Goal: Navigation & Orientation: Find specific page/section

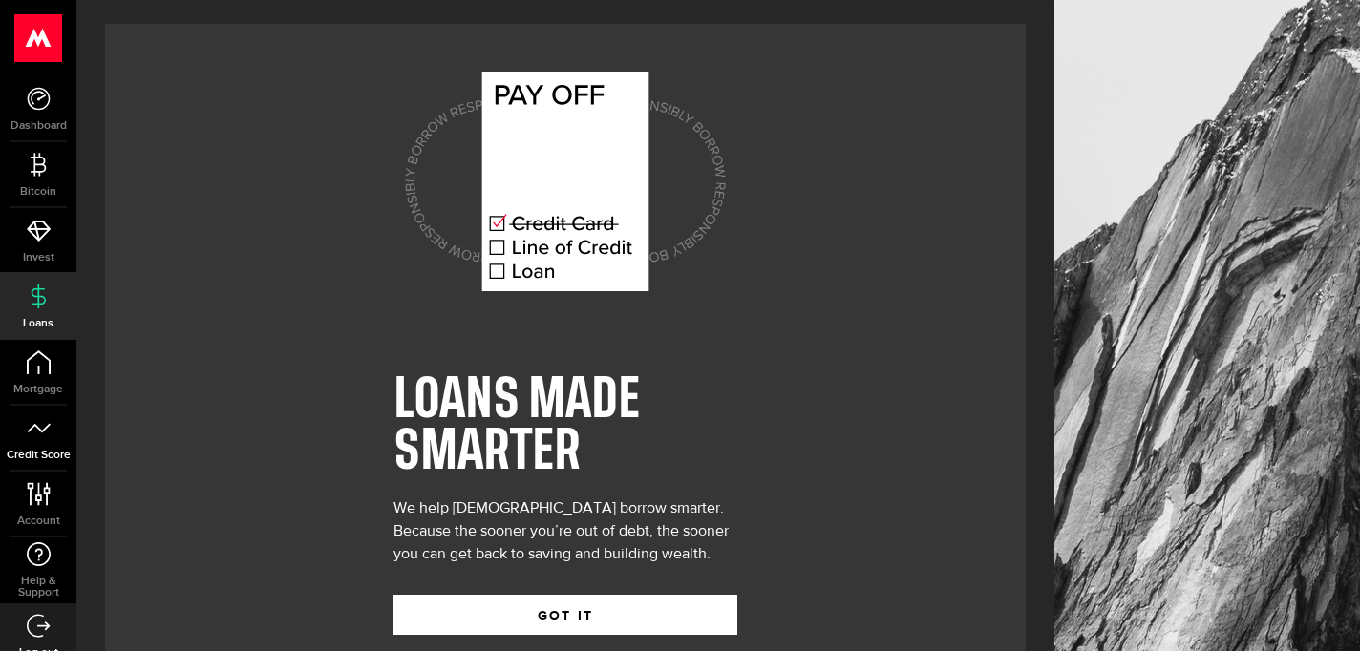
click at [36, 410] on link "Credit Score" at bounding box center [38, 438] width 76 height 65
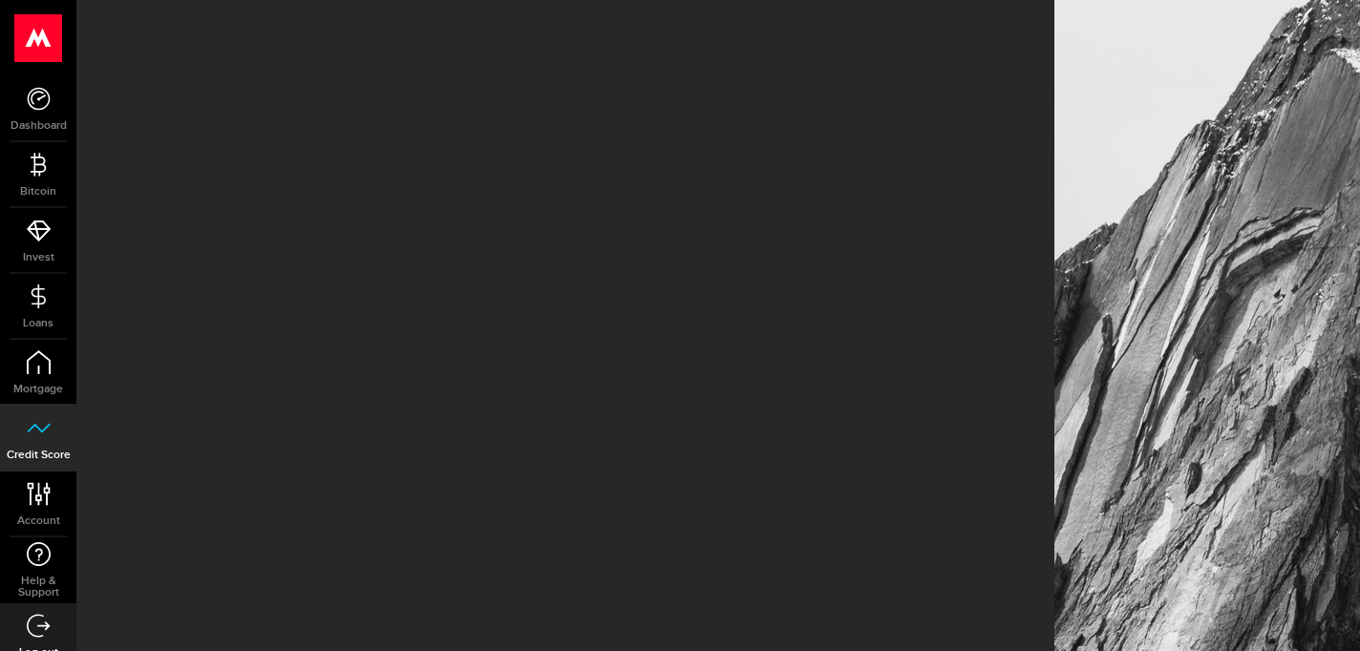
scroll to position [18, 0]
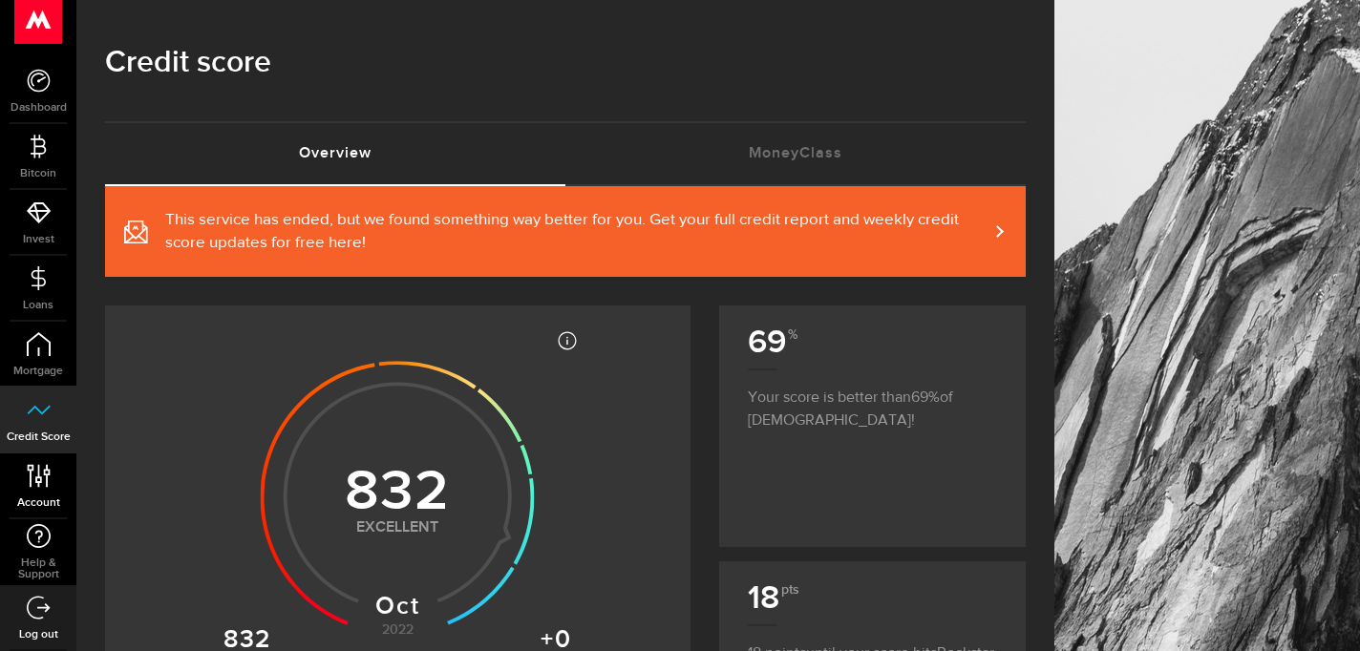
click at [34, 461] on link "Account Compte" at bounding box center [38, 486] width 76 height 65
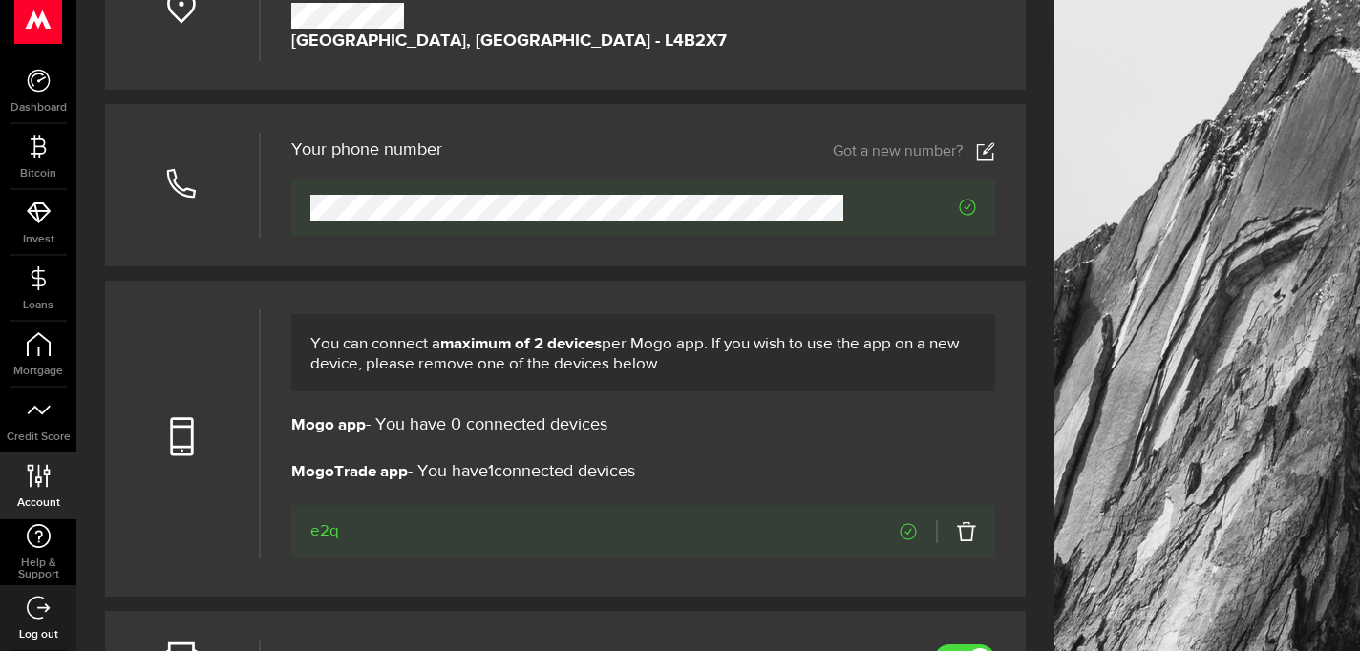
scroll to position [455, 0]
click at [454, 483] on span "MogoTrade app - You have 1 connected devices" at bounding box center [463, 471] width 344 height 23
click at [512, 491] on header "MogoTrade app - You have 1 connected devices MogoTrade app - You have 0 connect…" at bounding box center [643, 473] width 705 height 33
click at [325, 542] on span "e2q" at bounding box center [324, 531] width 29 height 23
click at [904, 540] on icon "Verified" at bounding box center [908, 530] width 17 height 17
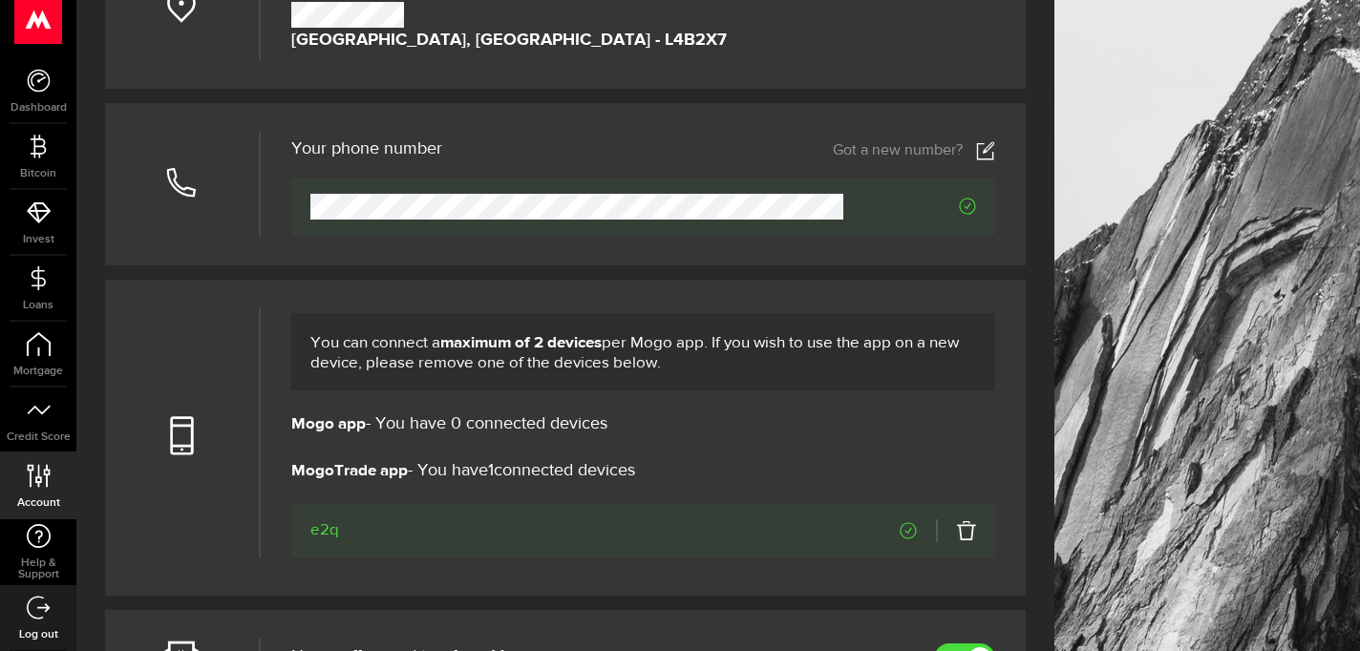
click at [914, 540] on icon "Verified" at bounding box center [908, 530] width 17 height 17
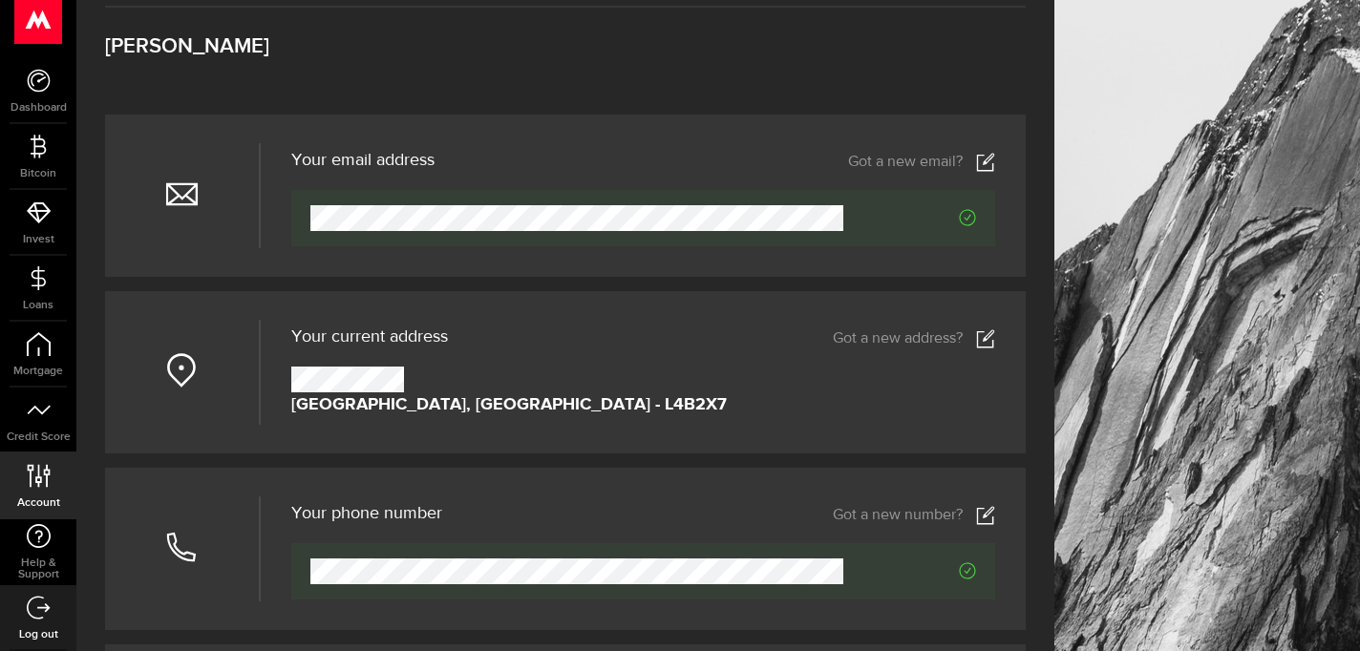
scroll to position [216, 0]
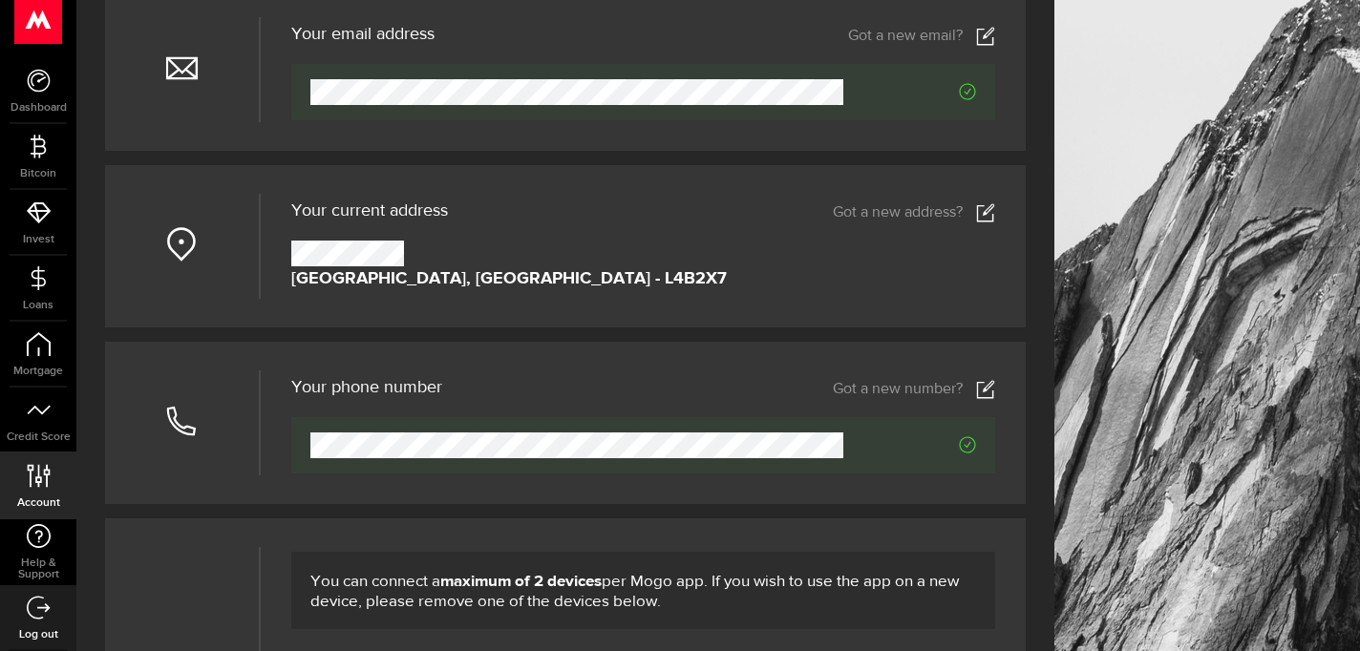
click at [965, 454] on icon "Verified" at bounding box center [967, 444] width 17 height 17
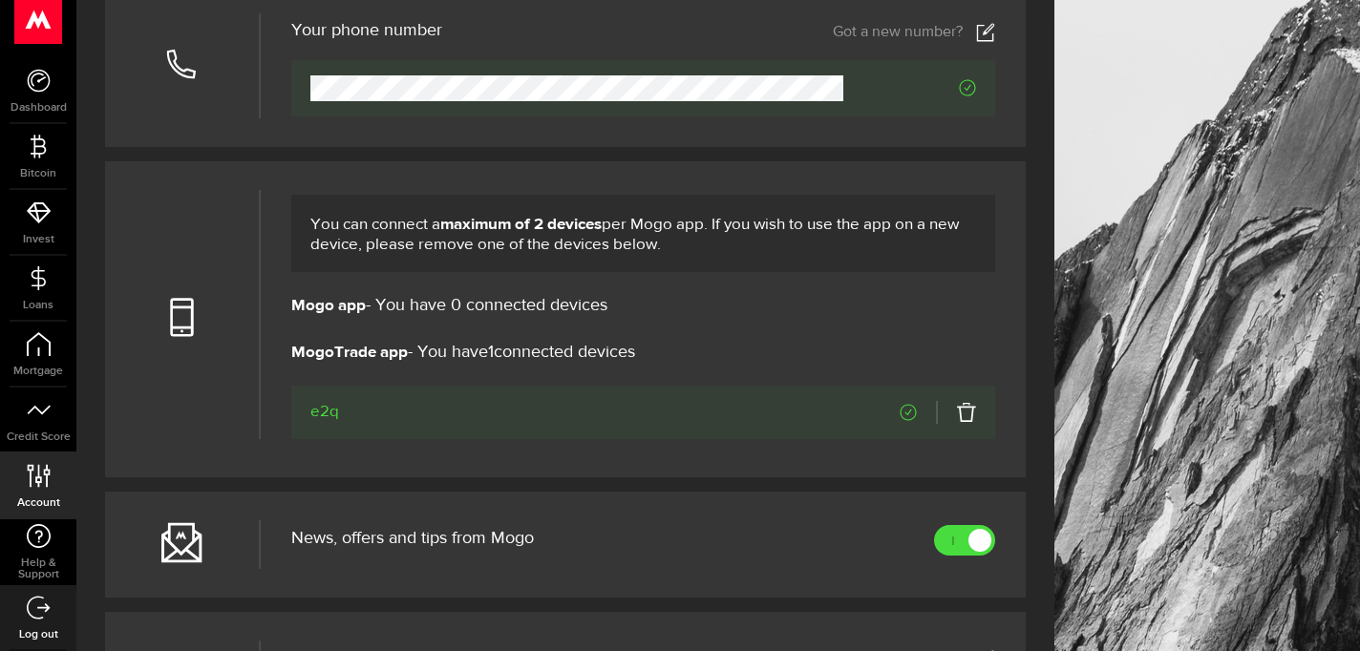
scroll to position [622, 0]
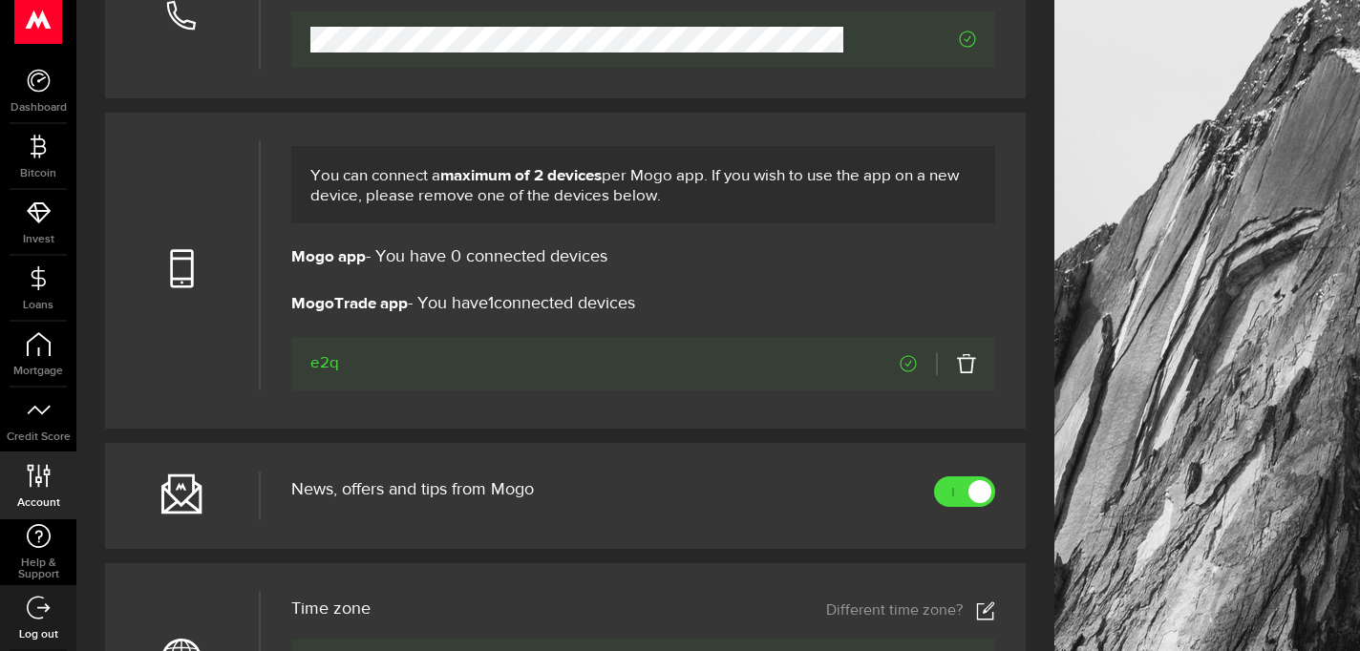
click at [910, 372] on icon "Verified" at bounding box center [908, 363] width 17 height 17
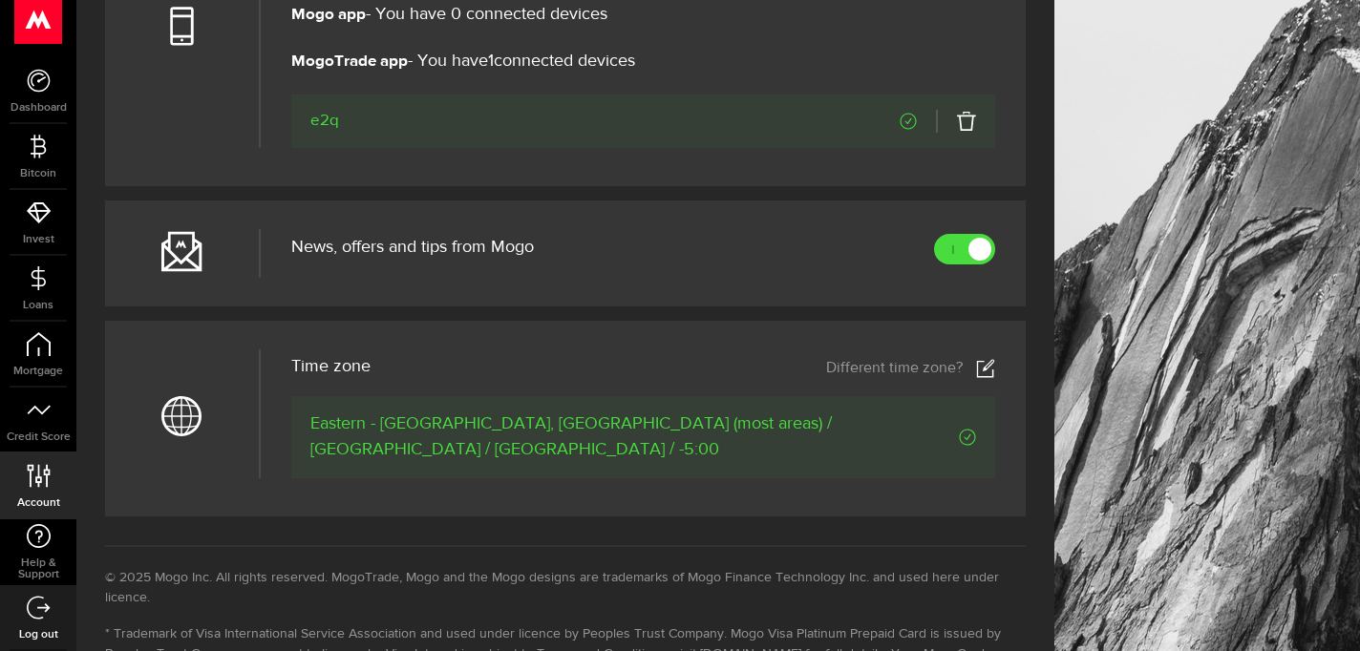
scroll to position [1127, 0]
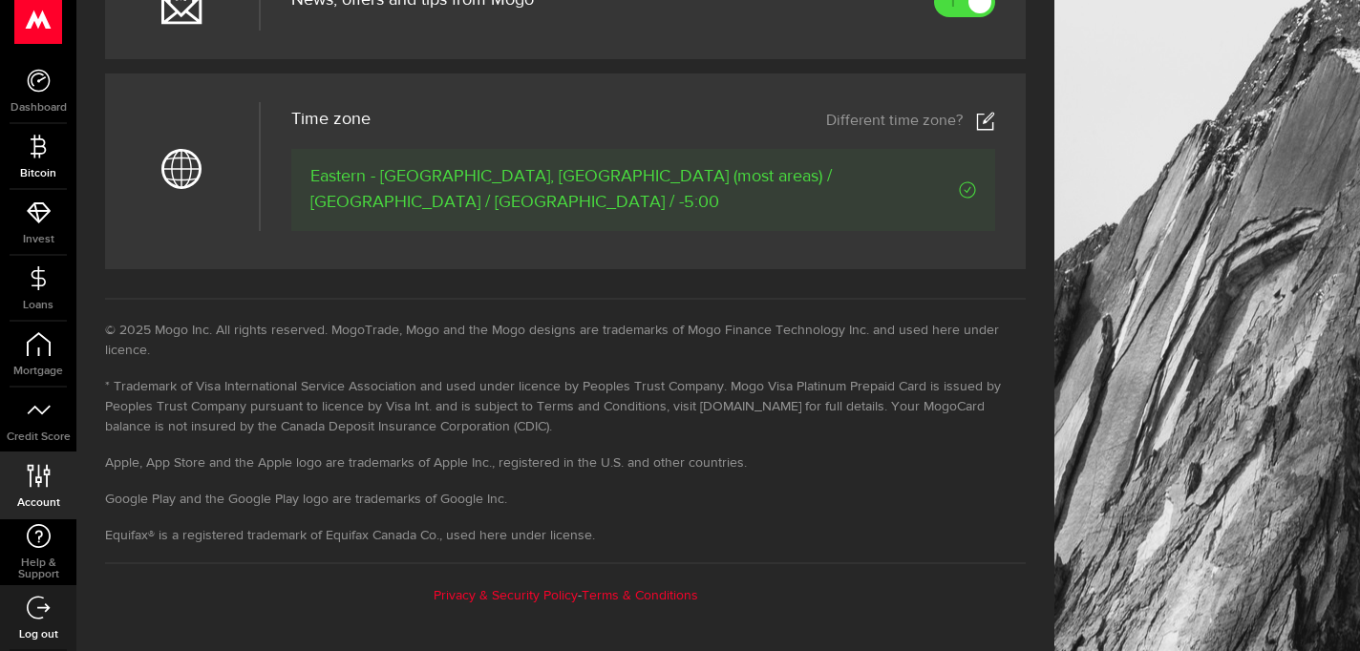
click at [43, 151] on use at bounding box center [38, 146] width 15 height 23
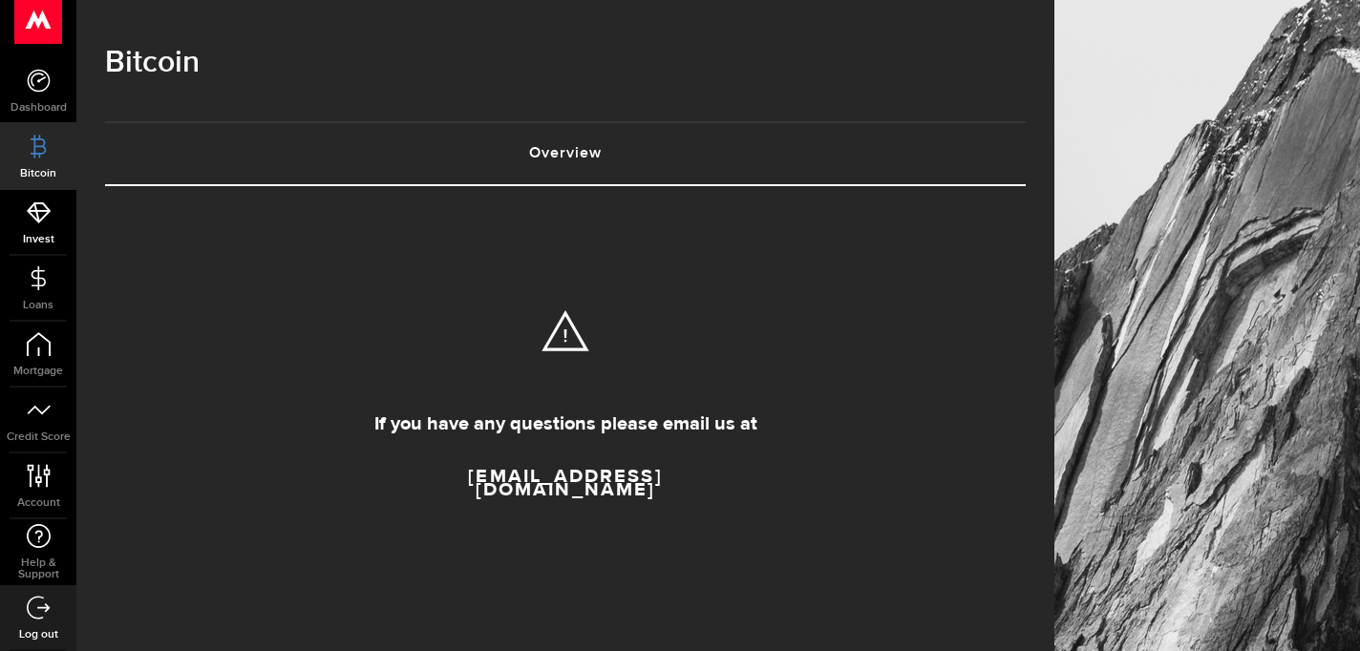
click at [33, 205] on icon at bounding box center [39, 213] width 24 height 24
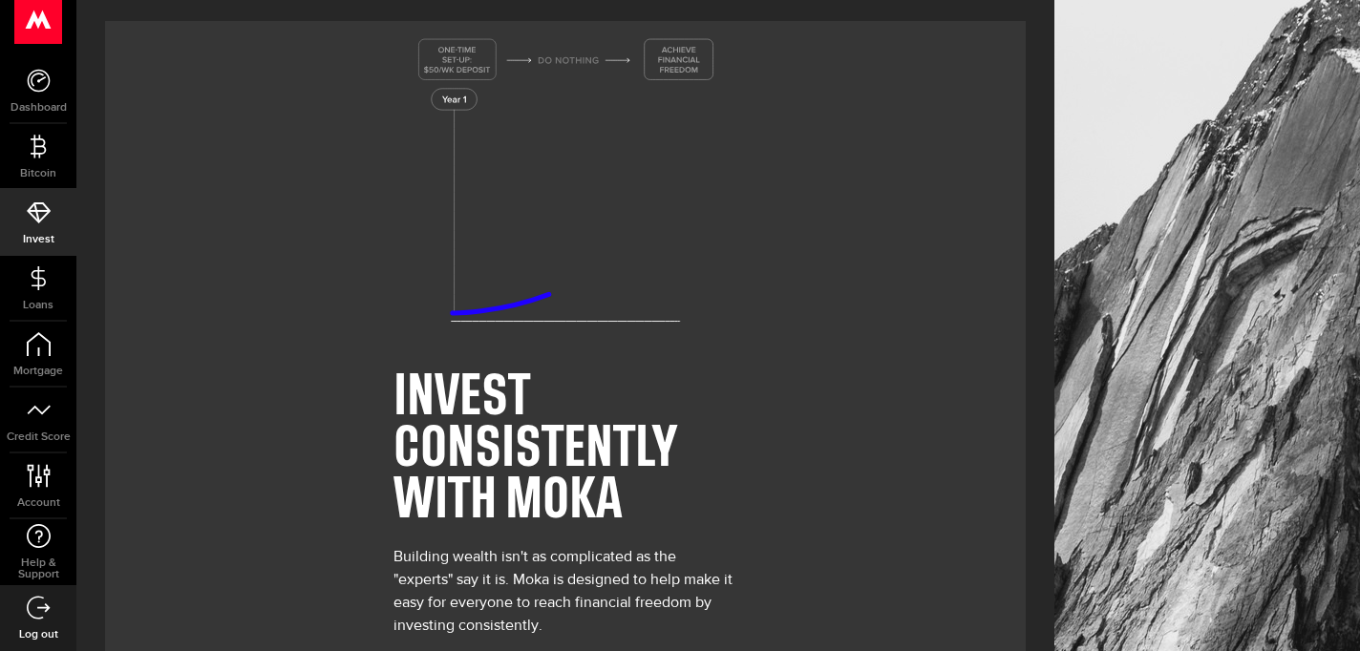
scroll to position [138, 0]
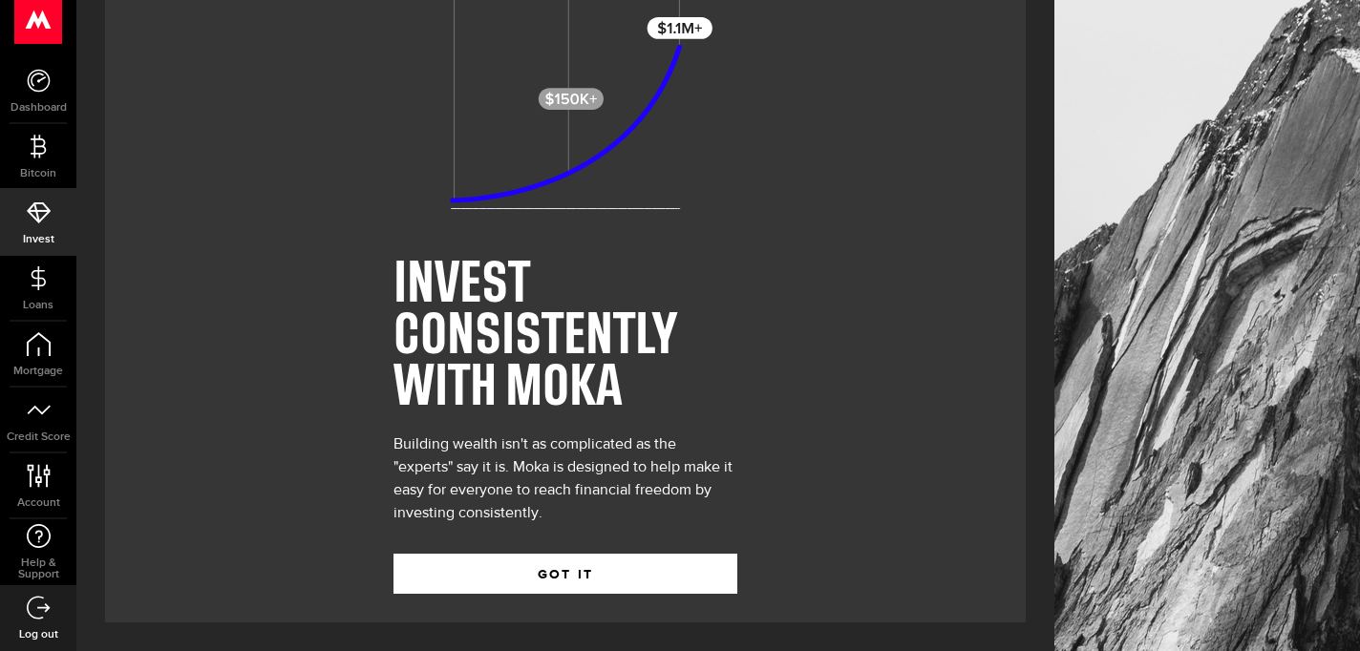
click at [42, 228] on link "Invest" at bounding box center [38, 222] width 76 height 65
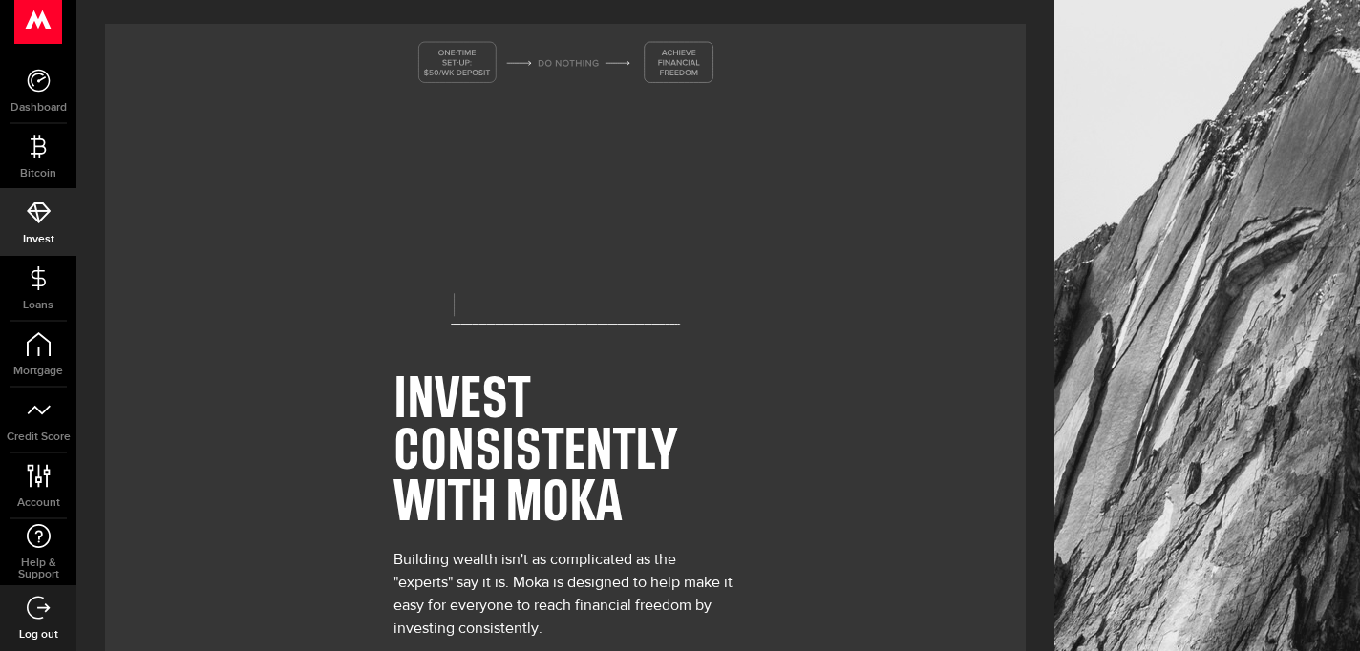
scroll to position [138, 0]
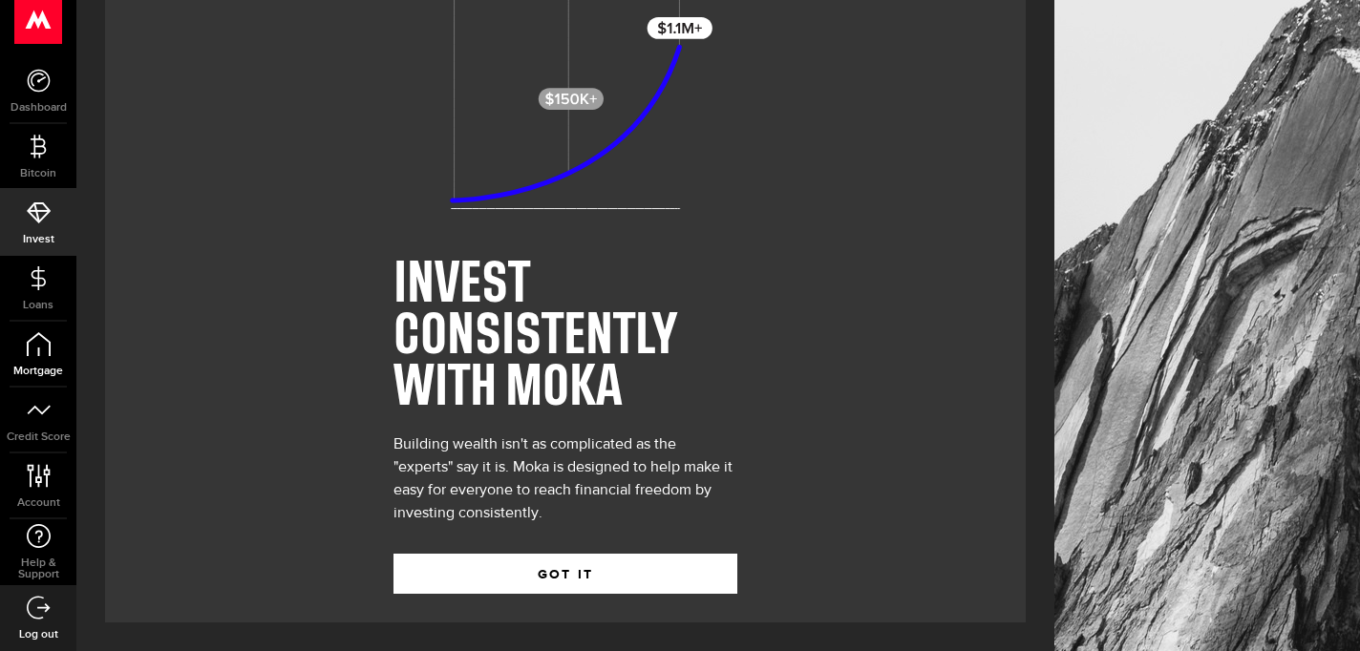
click at [50, 353] on use at bounding box center [38, 344] width 24 height 24
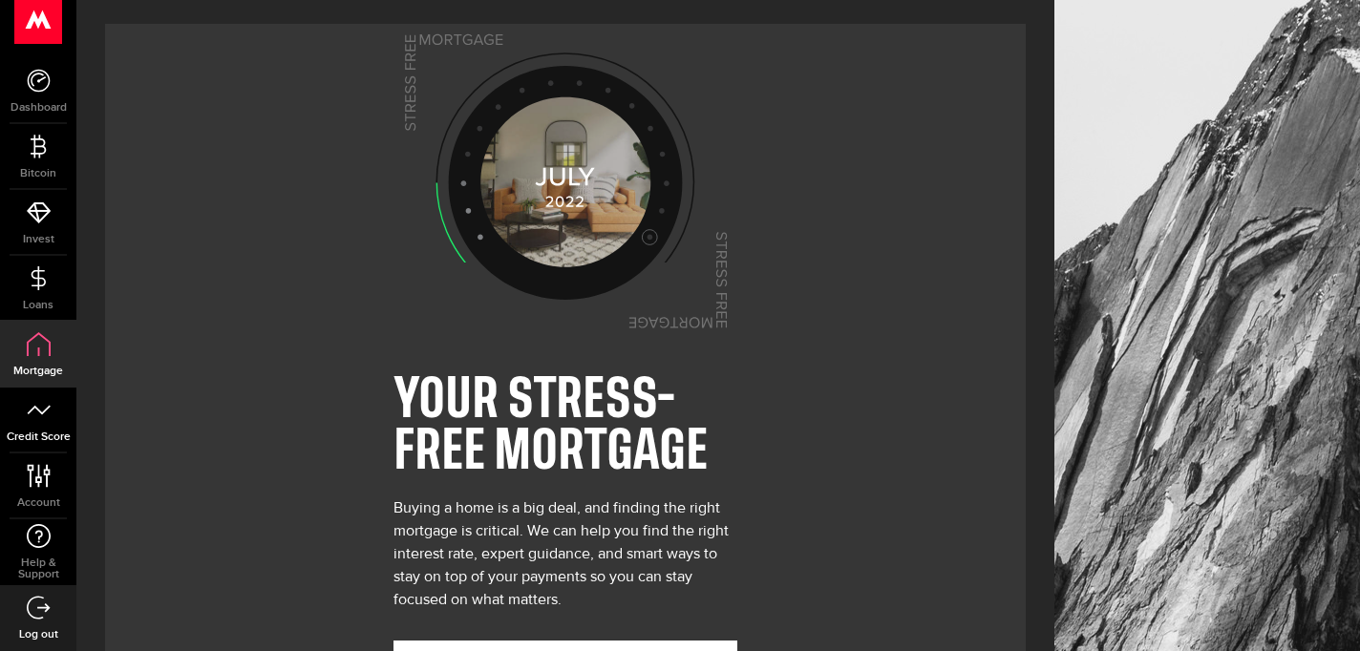
click at [45, 416] on icon at bounding box center [39, 410] width 24 height 24
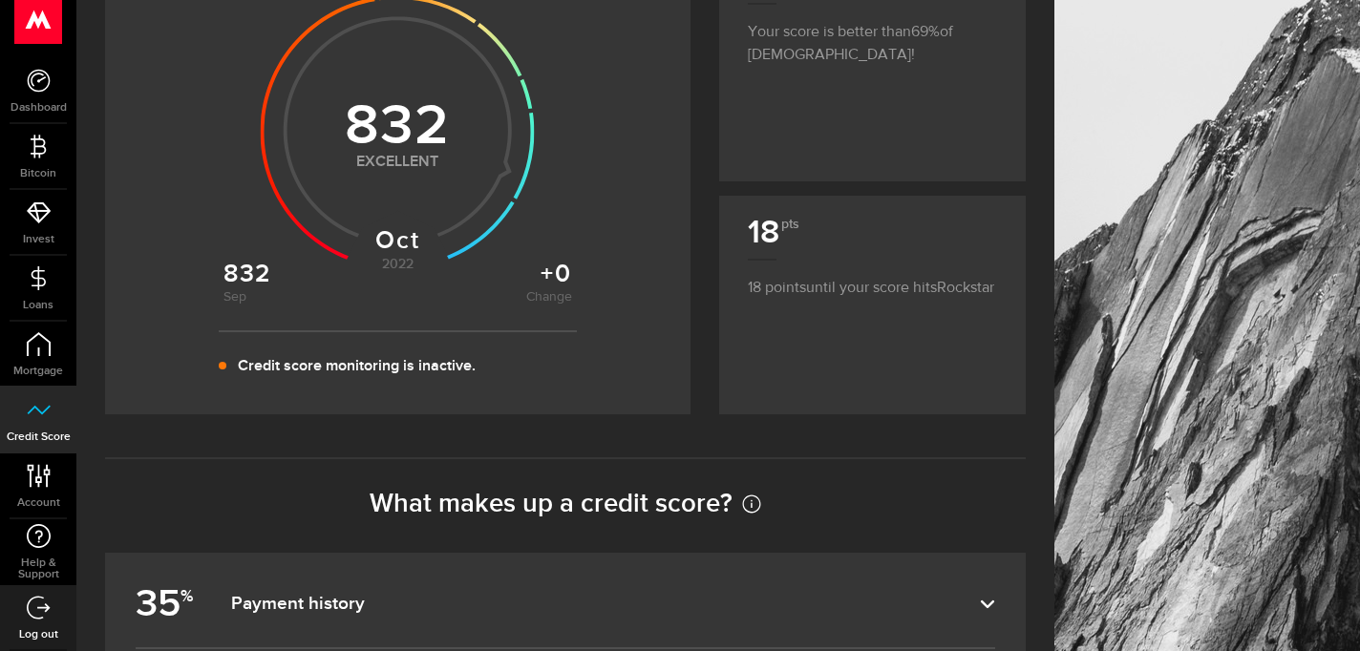
scroll to position [368, 0]
click at [45, 474] on use at bounding box center [38, 475] width 23 height 23
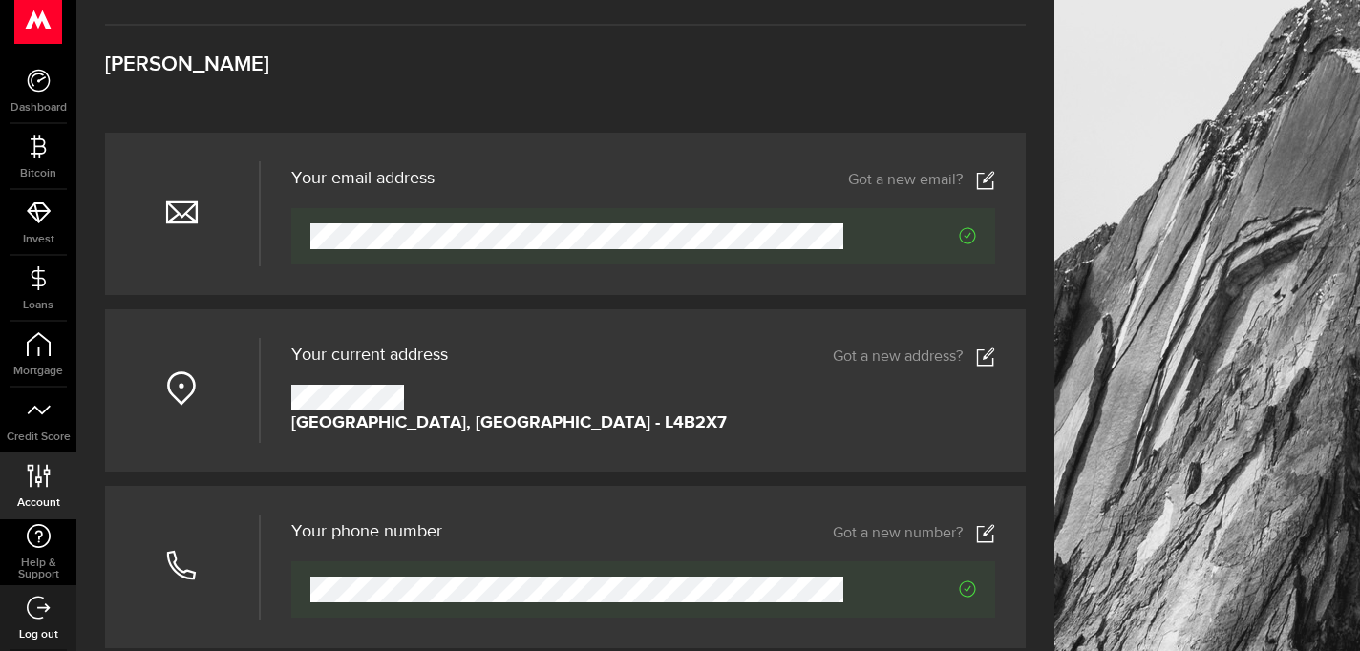
scroll to position [73, 0]
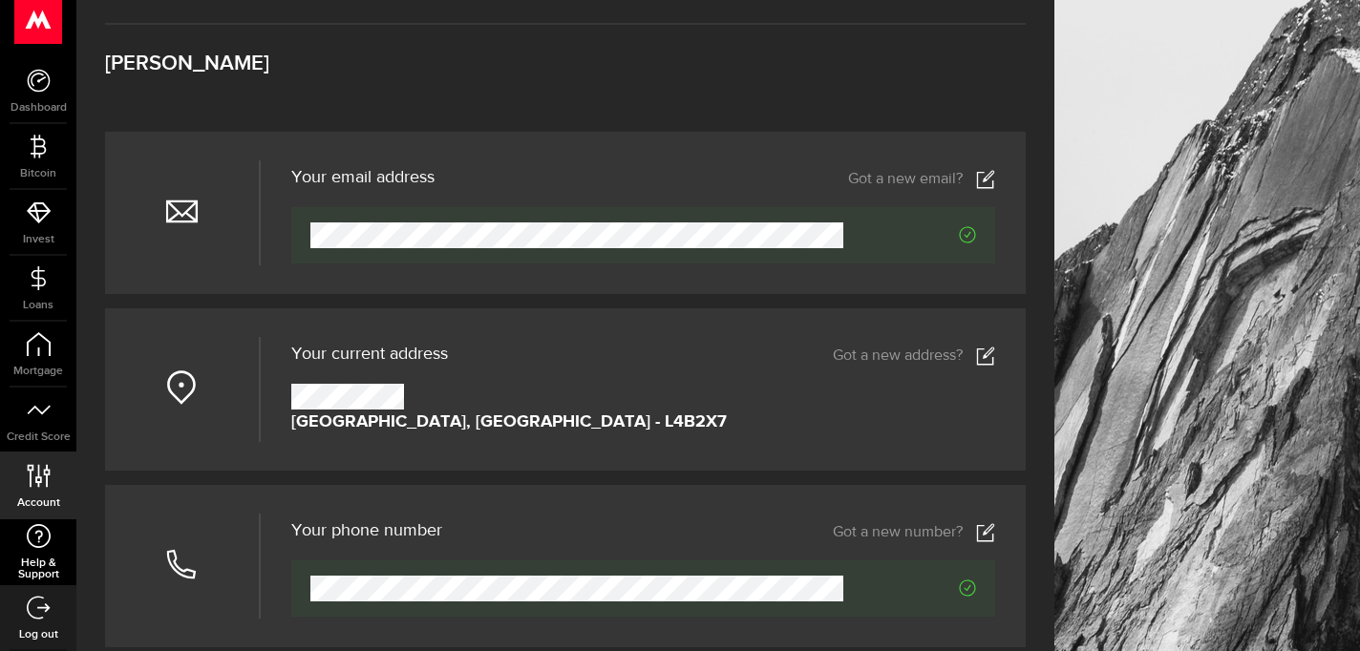
click at [44, 533] on icon at bounding box center [39, 536] width 26 height 24
click at [53, 83] on link "Dashboard" at bounding box center [38, 90] width 76 height 65
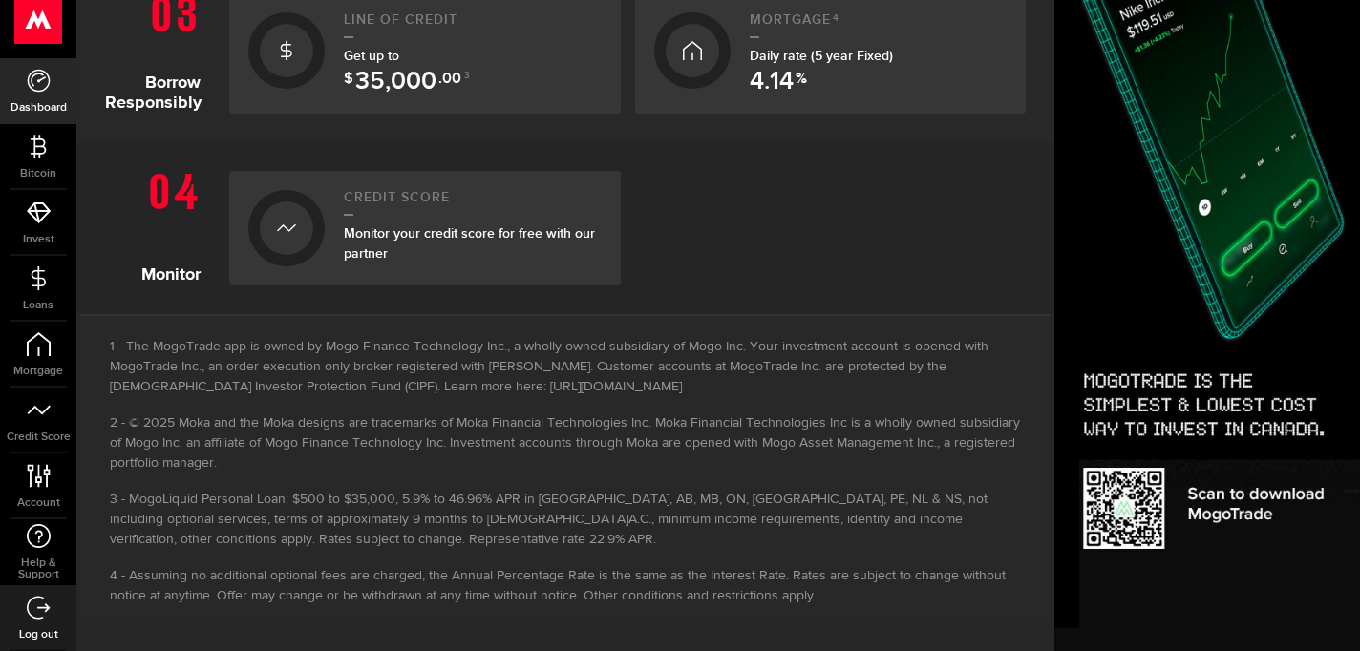
scroll to position [1216, 0]
click at [29, 619] on link "Log out" at bounding box center [38, 617] width 76 height 65
